Goal: Check status

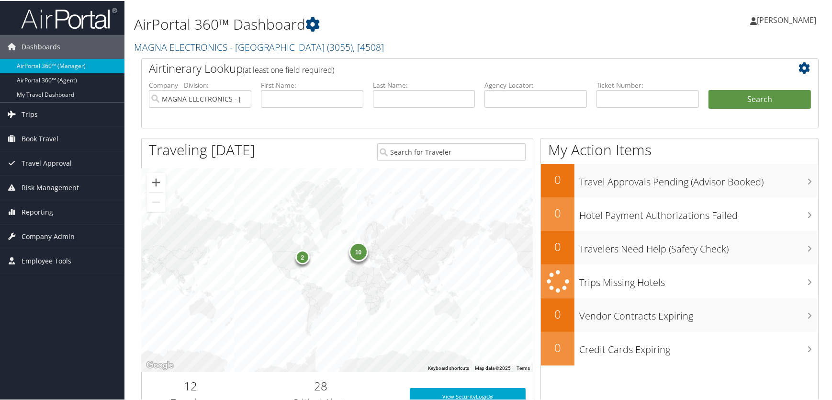
click at [34, 115] on span "Trips" at bounding box center [30, 113] width 16 height 24
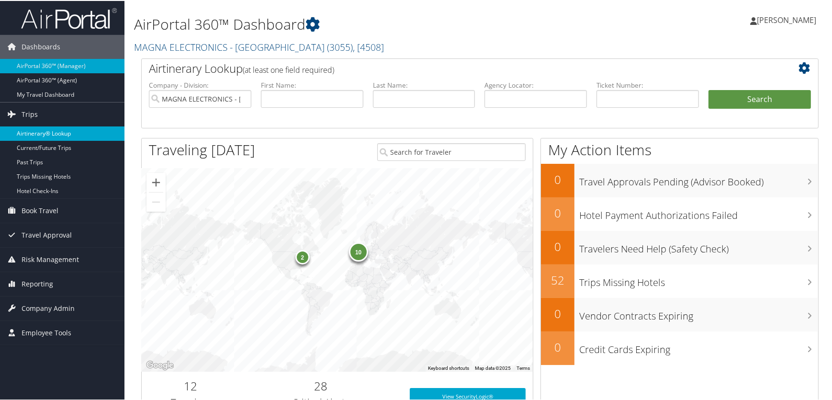
click at [43, 131] on link "Airtinerary® Lookup" at bounding box center [62, 132] width 124 height 14
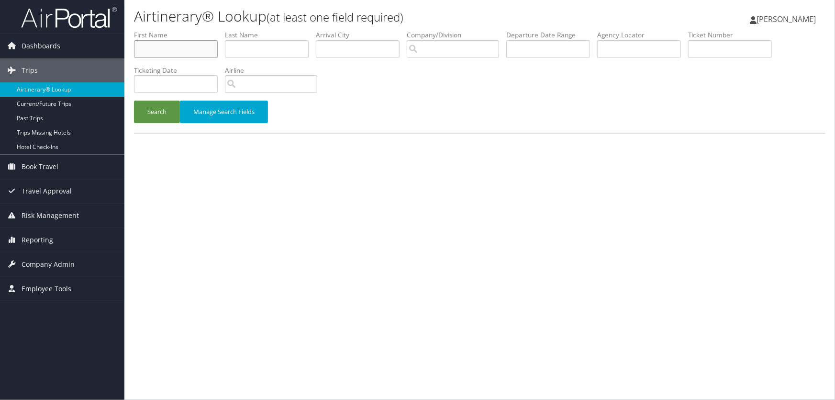
click at [177, 46] on input "text" at bounding box center [176, 49] width 84 height 18
type input "dalton"
type input "trybus"
click at [158, 116] on button "Search" at bounding box center [157, 112] width 46 height 22
